Goal: Information Seeking & Learning: Learn about a topic

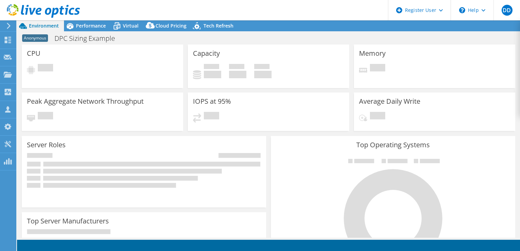
select select "USEast"
select select "USD"
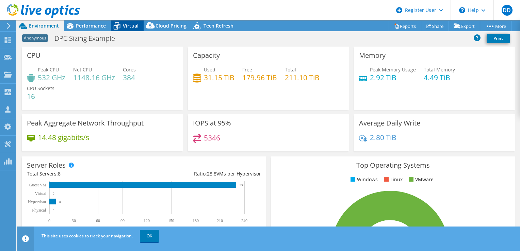
click at [128, 26] on span "Virtual" at bounding box center [131, 25] width 16 height 6
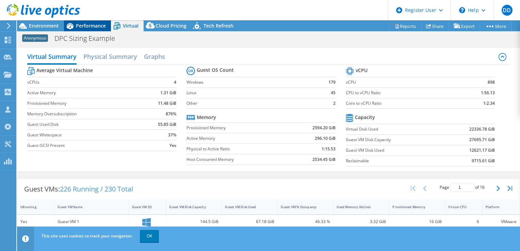
click at [82, 24] on span "Performance" at bounding box center [91, 25] width 30 height 6
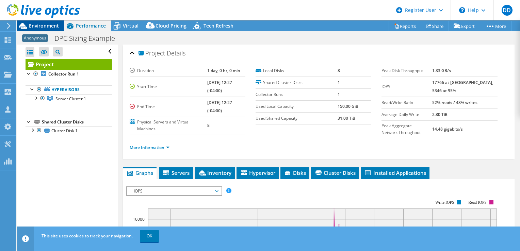
click at [40, 28] on span "Environment" at bounding box center [44, 25] width 30 height 6
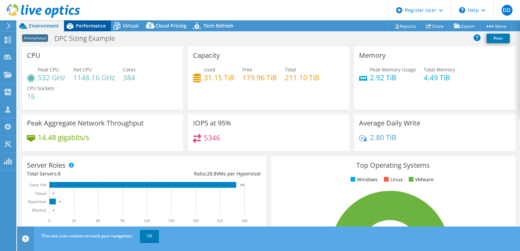
click at [80, 25] on span "Performance" at bounding box center [91, 25] width 30 height 6
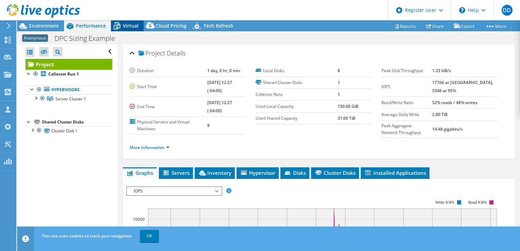
click at [126, 27] on span "Virtual" at bounding box center [131, 25] width 16 height 6
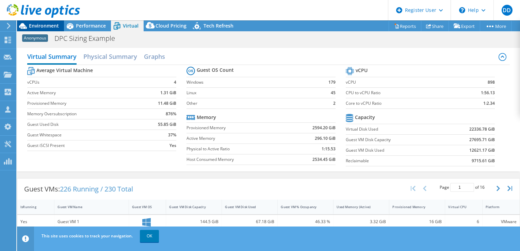
click at [45, 24] on span "Environment" at bounding box center [44, 25] width 30 height 6
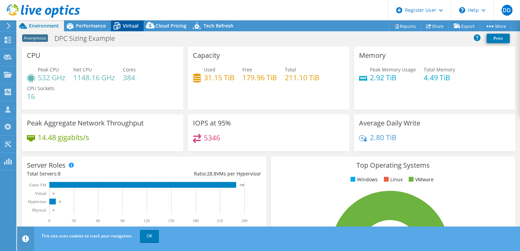
click at [128, 28] on span "Virtual" at bounding box center [131, 25] width 16 height 6
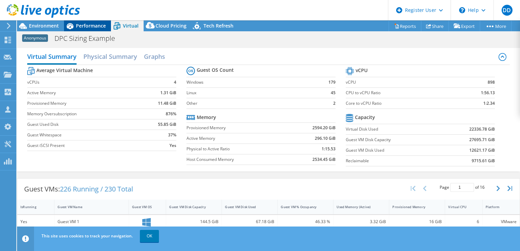
click at [87, 24] on span "Performance" at bounding box center [91, 25] width 30 height 6
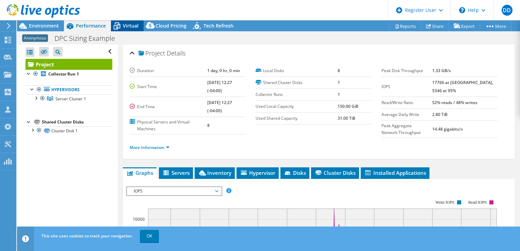
click at [135, 25] on span "Virtual" at bounding box center [131, 25] width 16 height 6
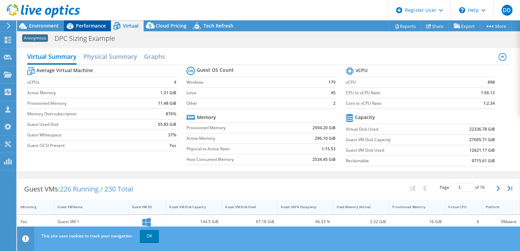
click at [74, 28] on icon at bounding box center [70, 26] width 12 height 12
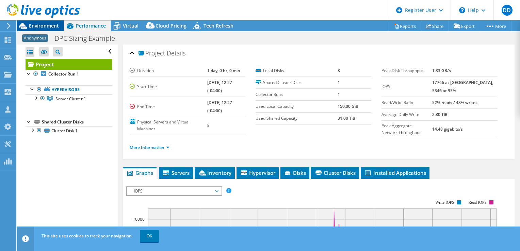
click at [45, 27] on span "Environment" at bounding box center [44, 25] width 30 height 6
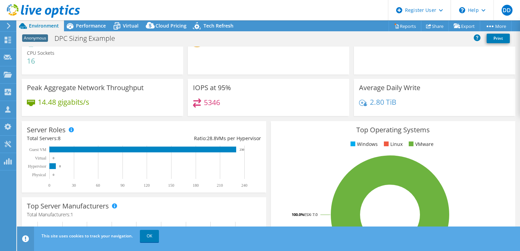
scroll to position [68, 0]
